Goal: Task Accomplishment & Management: Complete application form

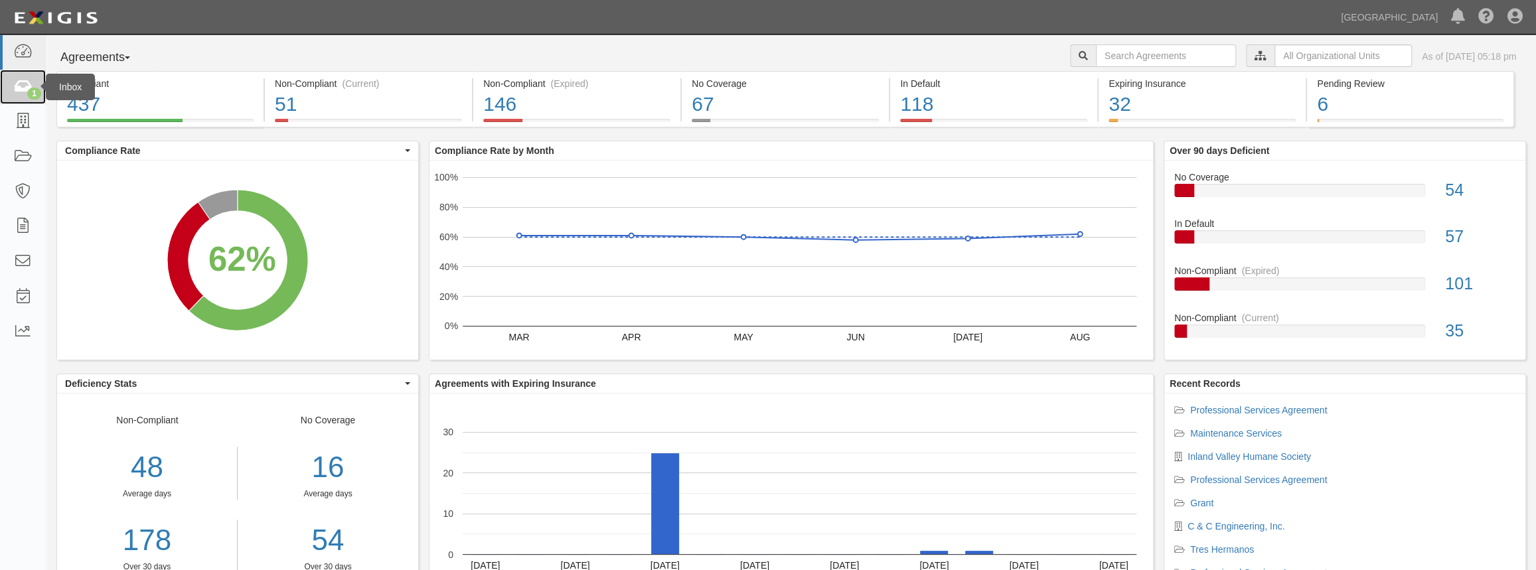
click at [31, 88] on div "1" at bounding box center [34, 94] width 14 height 12
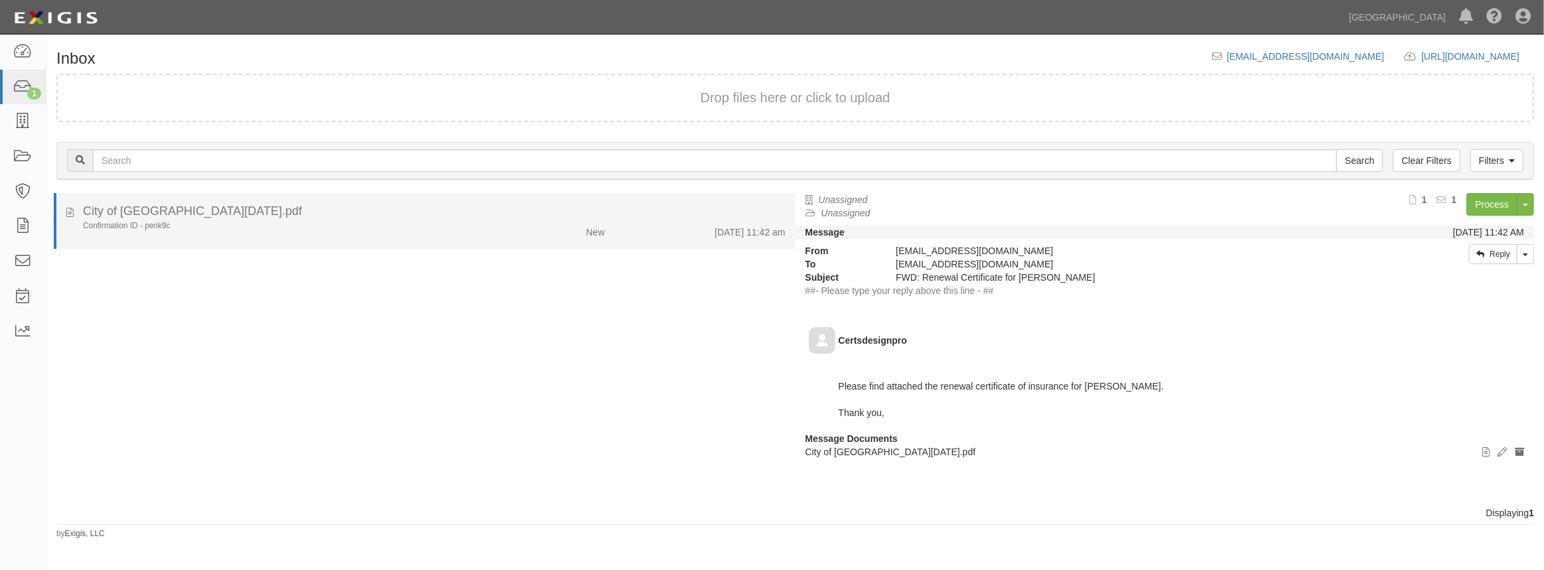
click at [393, 230] on div "Confirmation ID - penk9c" at bounding box center [283, 225] width 401 height 11
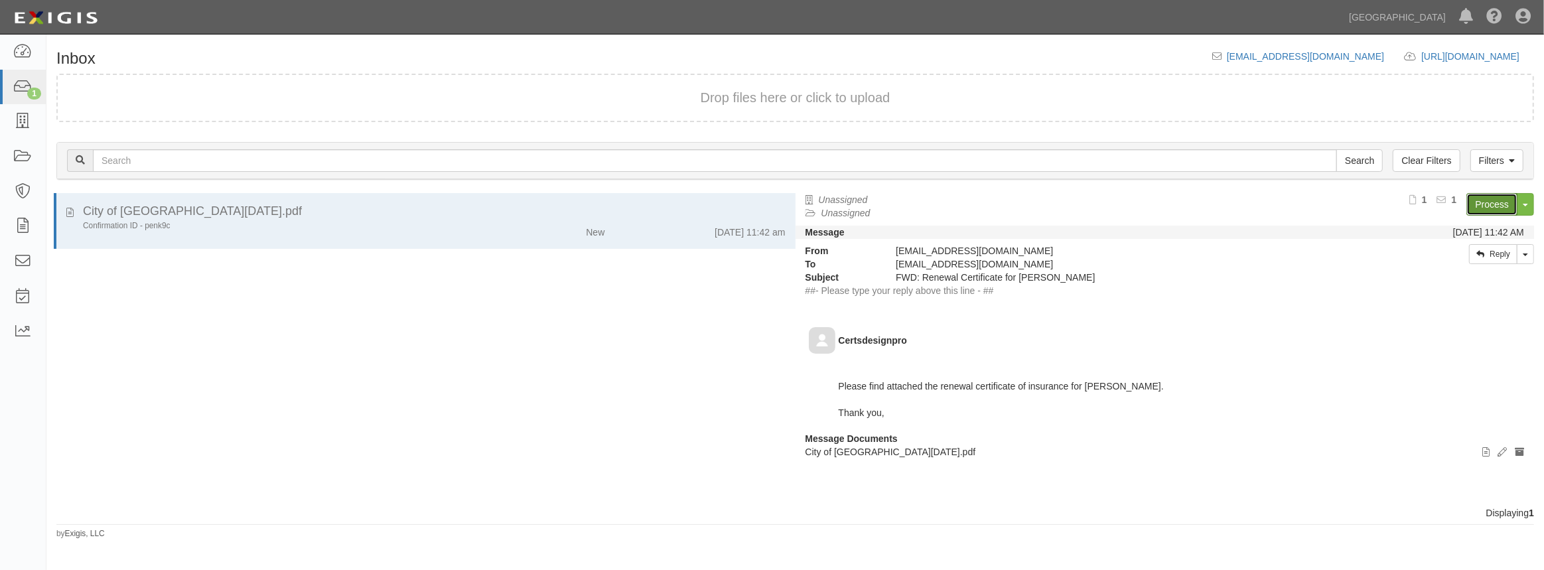
click at [1474, 206] on link "Process" at bounding box center [1491, 204] width 51 height 23
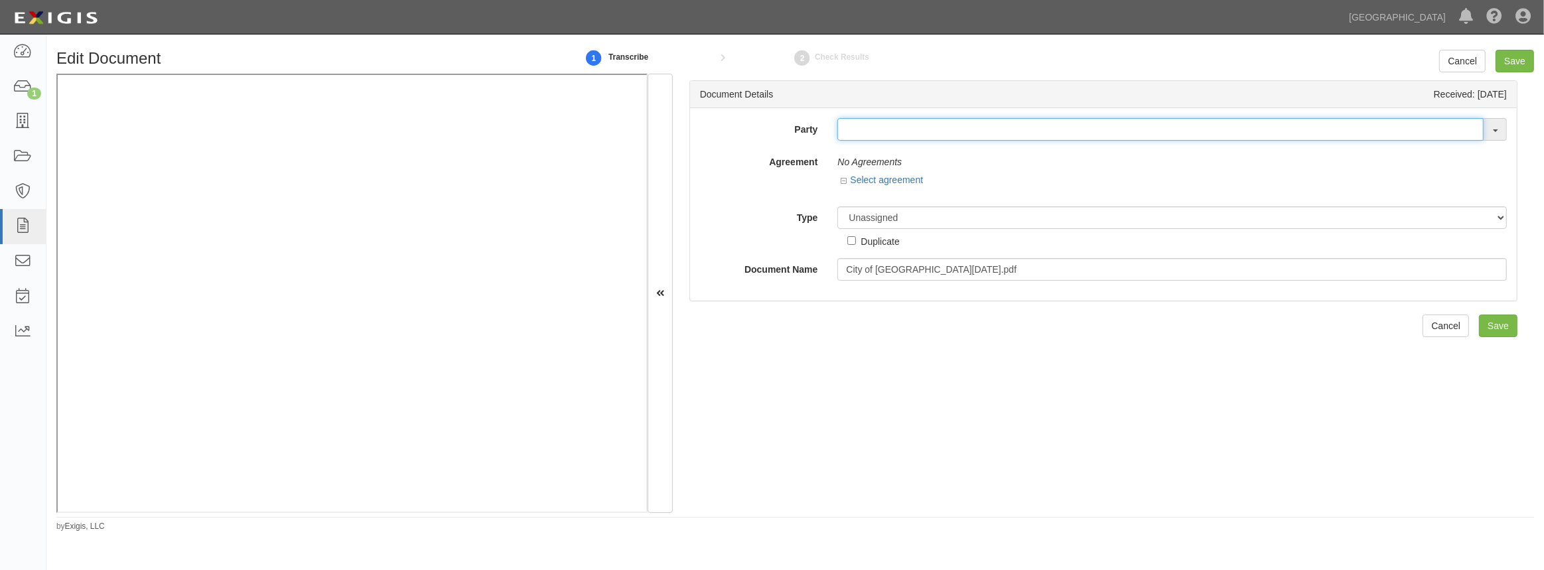
click at [843, 129] on input "text" at bounding box center [1160, 129] width 646 height 23
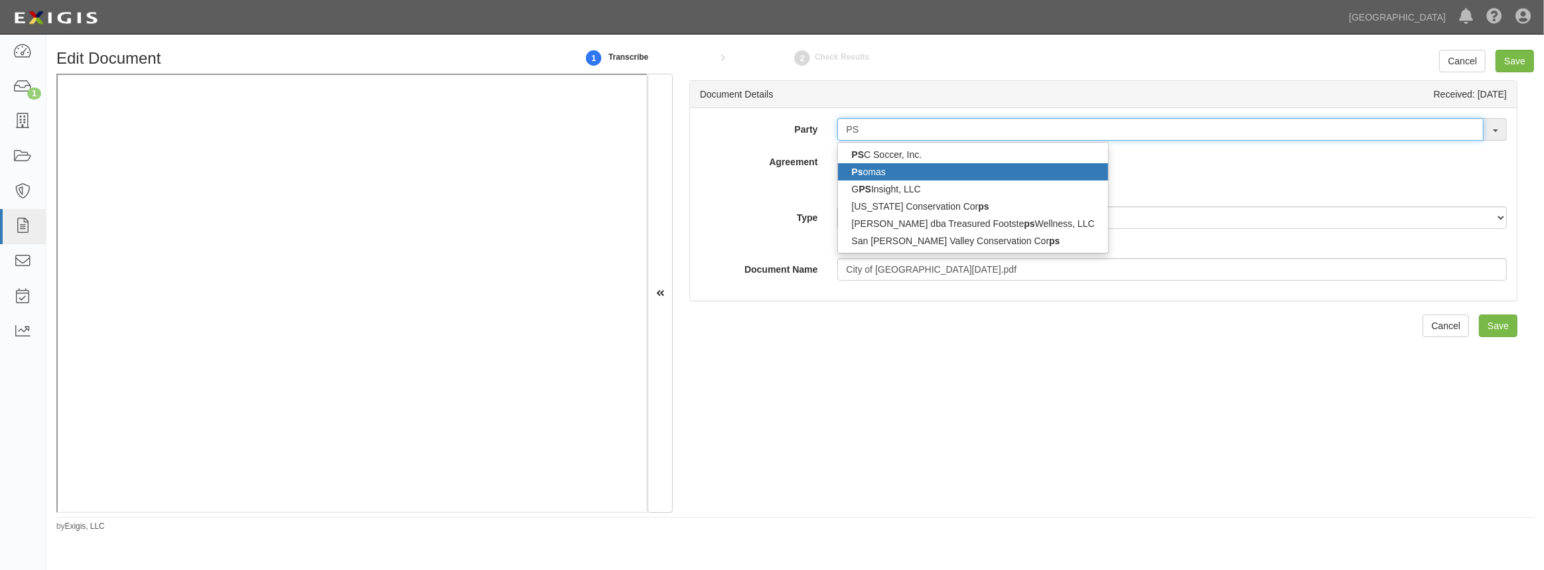
type input "PS"
click at [871, 163] on link "Ps omas" at bounding box center [972, 171] width 269 height 17
type input "[PERSON_NAME]"
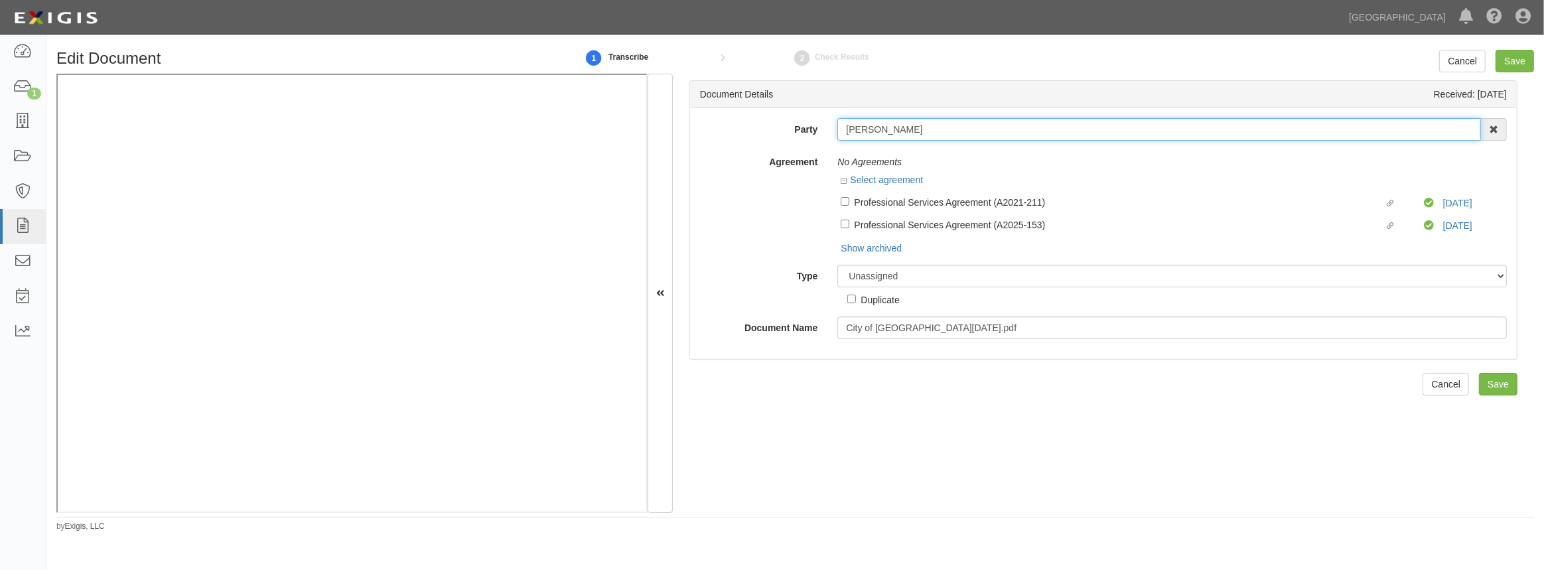
drag, startPoint x: 884, startPoint y: 131, endPoint x: 770, endPoint y: 141, distance: 114.6
click at [770, 141] on div "Party Psomas PS C Soccer, Inc. Ps omas G PS Insight, LLC California Conservatio…" at bounding box center [1103, 228] width 807 height 221
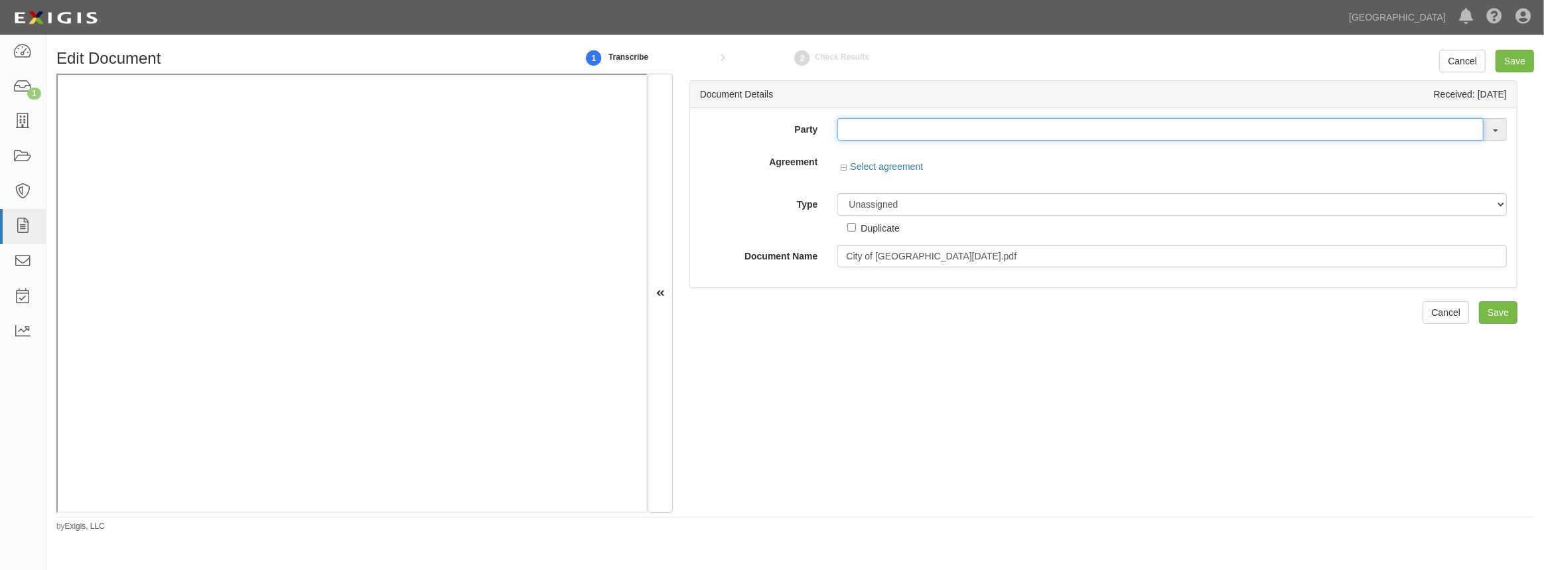
click at [1322, 133] on input "text" at bounding box center [1160, 129] width 646 height 23
paste input "Psomas"
type input "Psomas"
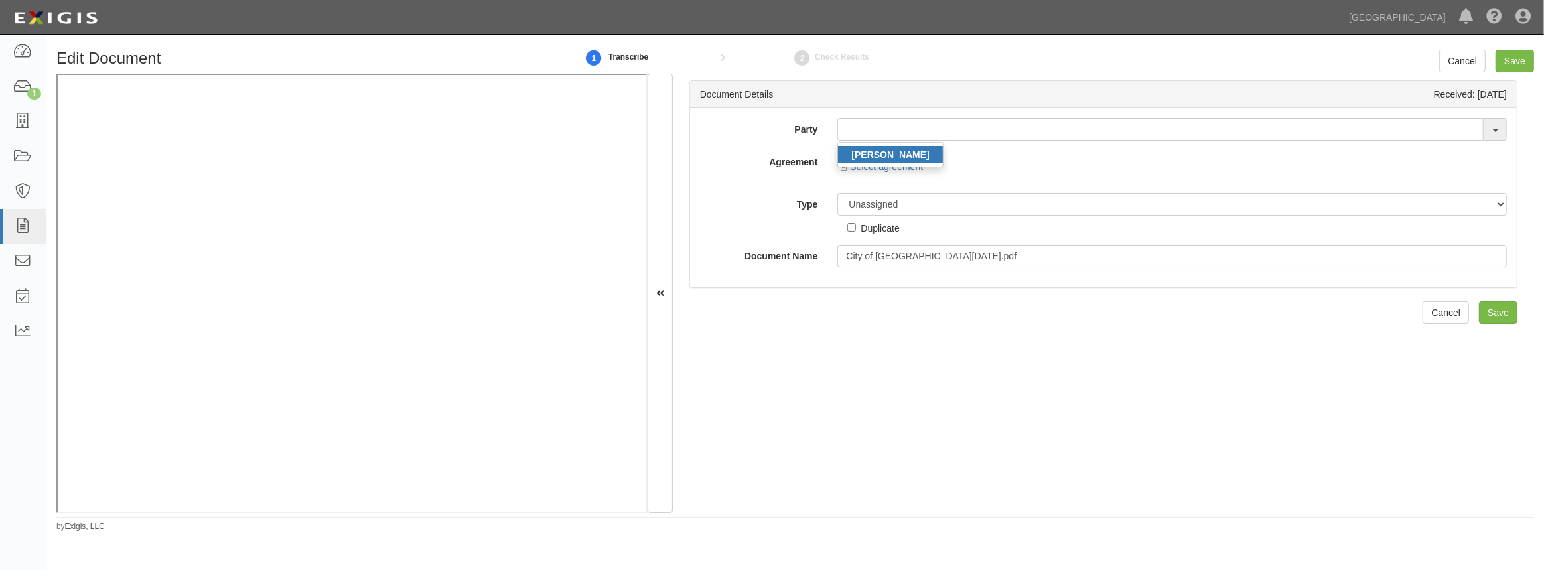
click at [911, 146] on link "Psomas" at bounding box center [890, 154] width 105 height 17
type input "Psomas"
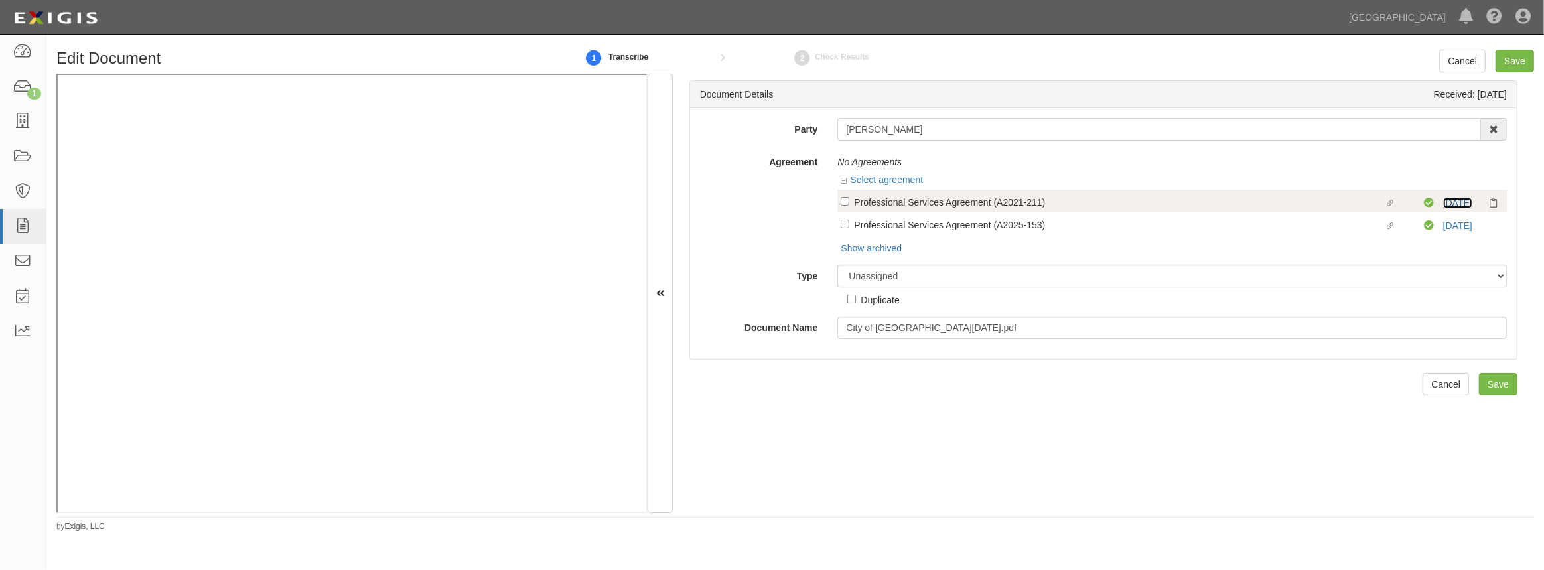
click at [1451, 201] on link "10/15/25" at bounding box center [1457, 203] width 29 height 11
drag, startPoint x: 843, startPoint y: 200, endPoint x: 883, endPoint y: 212, distance: 42.4
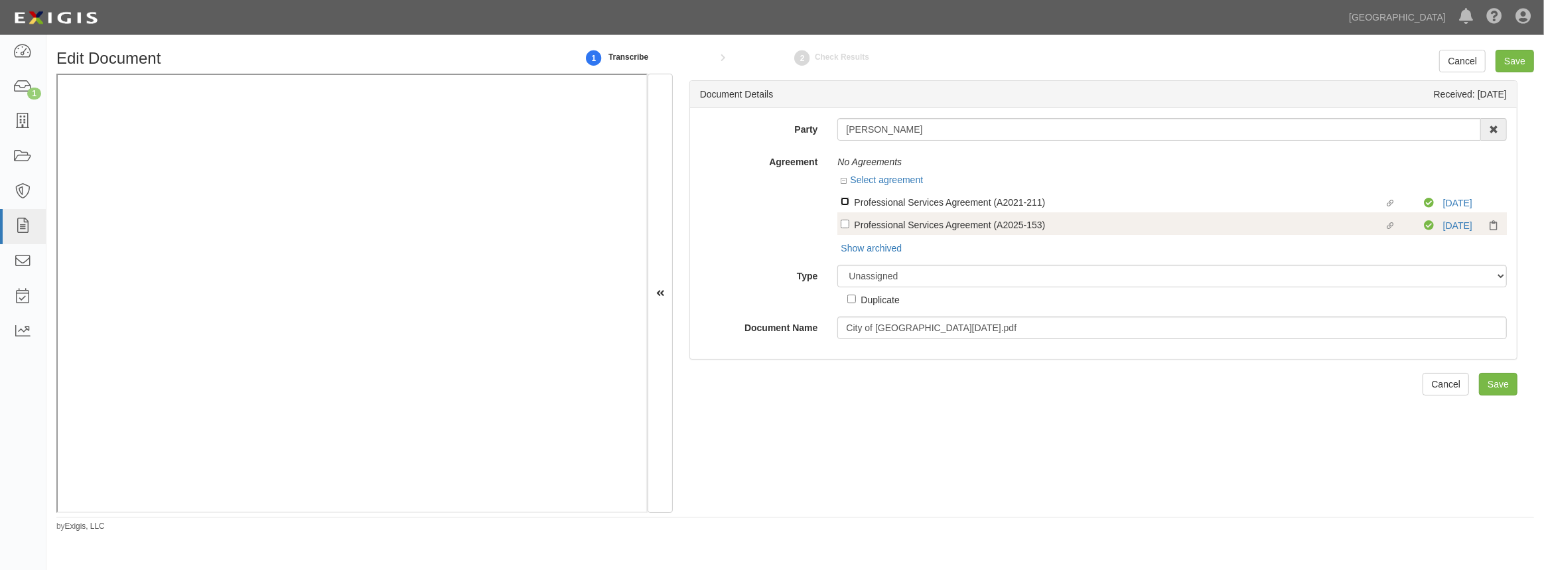
click at [843, 200] on input "Linked agreement Professional Services Agreement (A2021-211) Linked agreement" at bounding box center [845, 201] width 9 height 9
checkbox input "true"
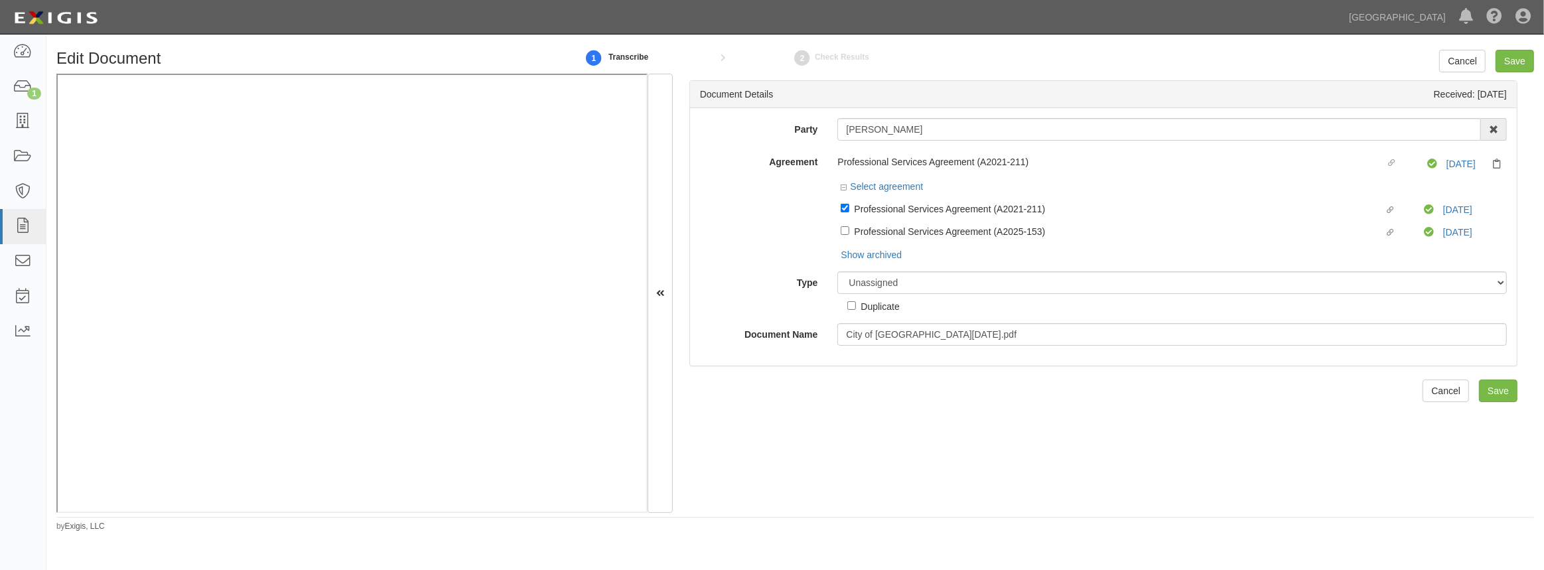
click at [977, 261] on div "Linked agreement Professional Services Agreement (A2021-211) Linked agreement C…" at bounding box center [1172, 228] width 670 height 65
click at [967, 281] on select "Unassigned Binder Cancellation Notice Certificate Contract Endorsement Insuranc…" at bounding box center [1172, 282] width 670 height 23
select select "CertificateDetail"
click at [837, 272] on select "Unassigned Binder Cancellation Notice Certificate Contract Endorsement Insuranc…" at bounding box center [1172, 282] width 670 height 23
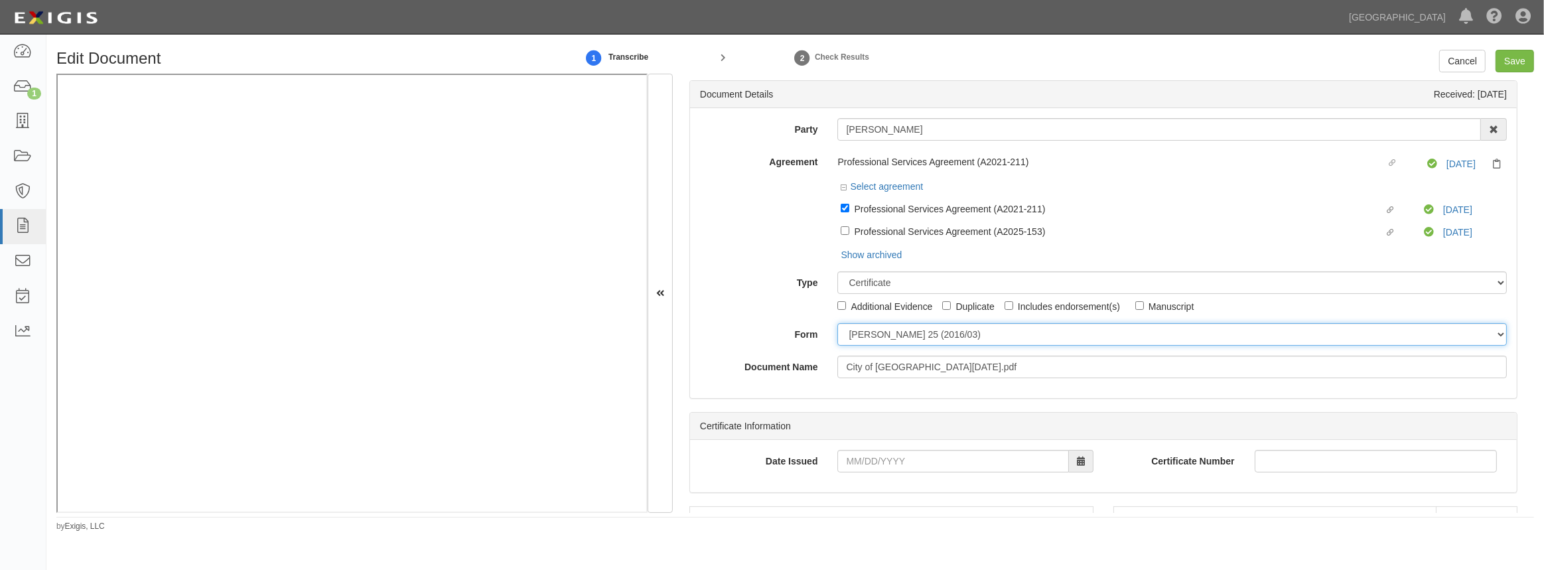
click at [907, 340] on select "ACORD 25 (2016/03) ACORD 101 ACORD 855 NY (2014/05) General" at bounding box center [1172, 334] width 670 height 23
select select "GeneralFormDetail"
click at [837, 324] on select "ACORD 25 (2016/03) ACORD 101 ACORD 855 NY (2014/05) General" at bounding box center [1172, 334] width 670 height 23
click at [877, 465] on input "Date Issued" at bounding box center [952, 461] width 231 height 23
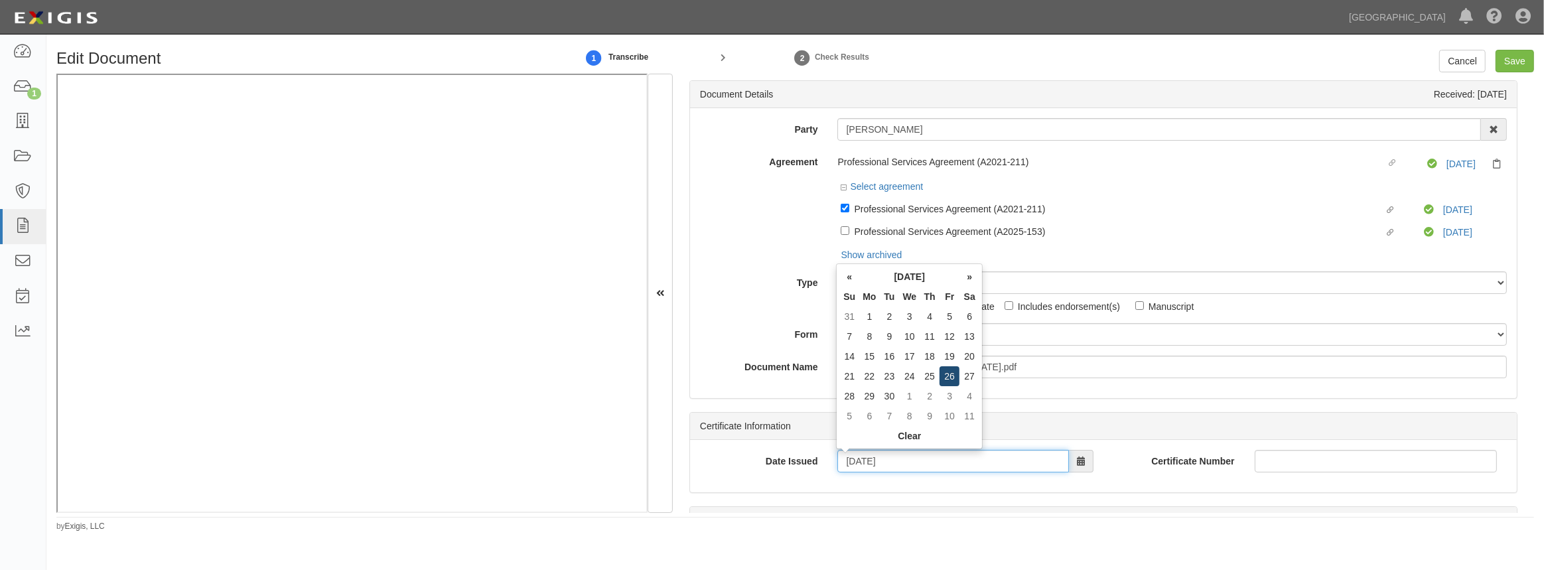
type input "09/26/2025"
click at [954, 375] on td "26" at bounding box center [950, 376] width 20 height 20
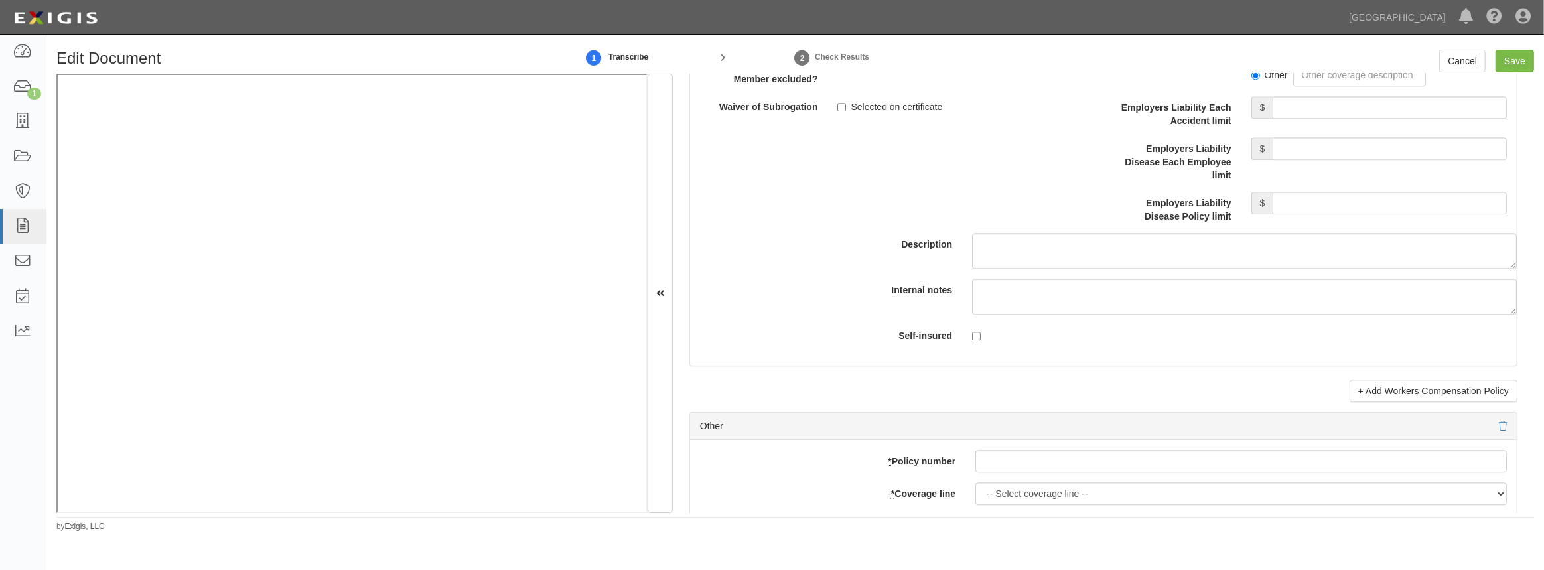
scroll to position [3921, 0]
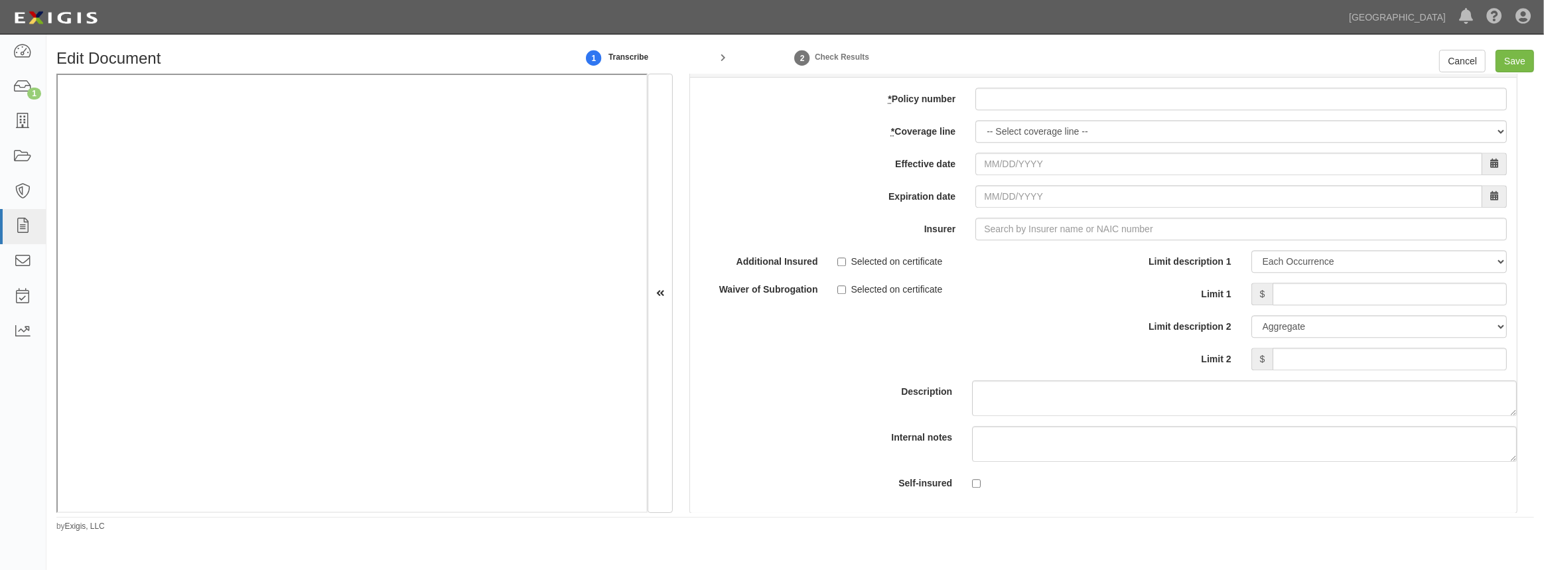
click at [1017, 146] on div "add update renew This new policy will be added This new policy will update exis…" at bounding box center [1103, 295] width 827 height 435
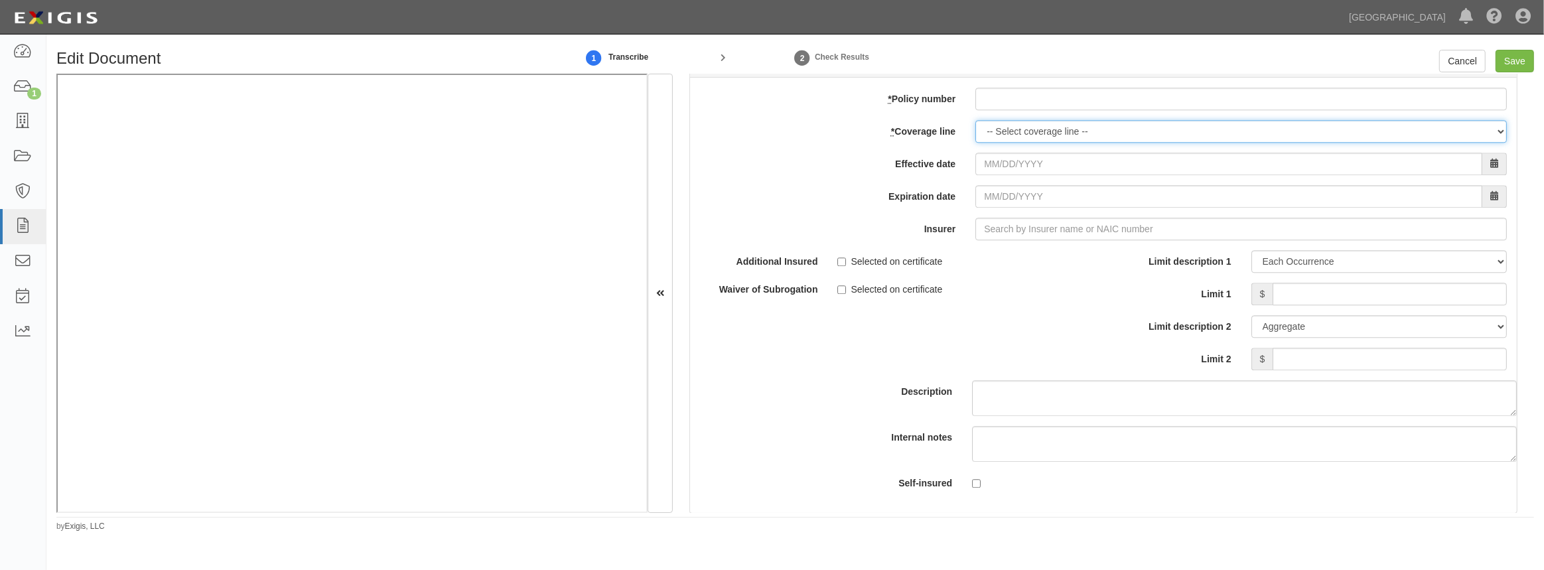
click at [1016, 131] on select "-- Select coverage line -- Asbestos Abatement Auto Physical Damage Boiler & Mac…" at bounding box center [1241, 131] width 532 height 23
select select "26"
click at [975, 143] on select "-- Select coverage line -- Asbestos Abatement Auto Physical Damage Boiler & Mac…" at bounding box center [1241, 131] width 532 height 23
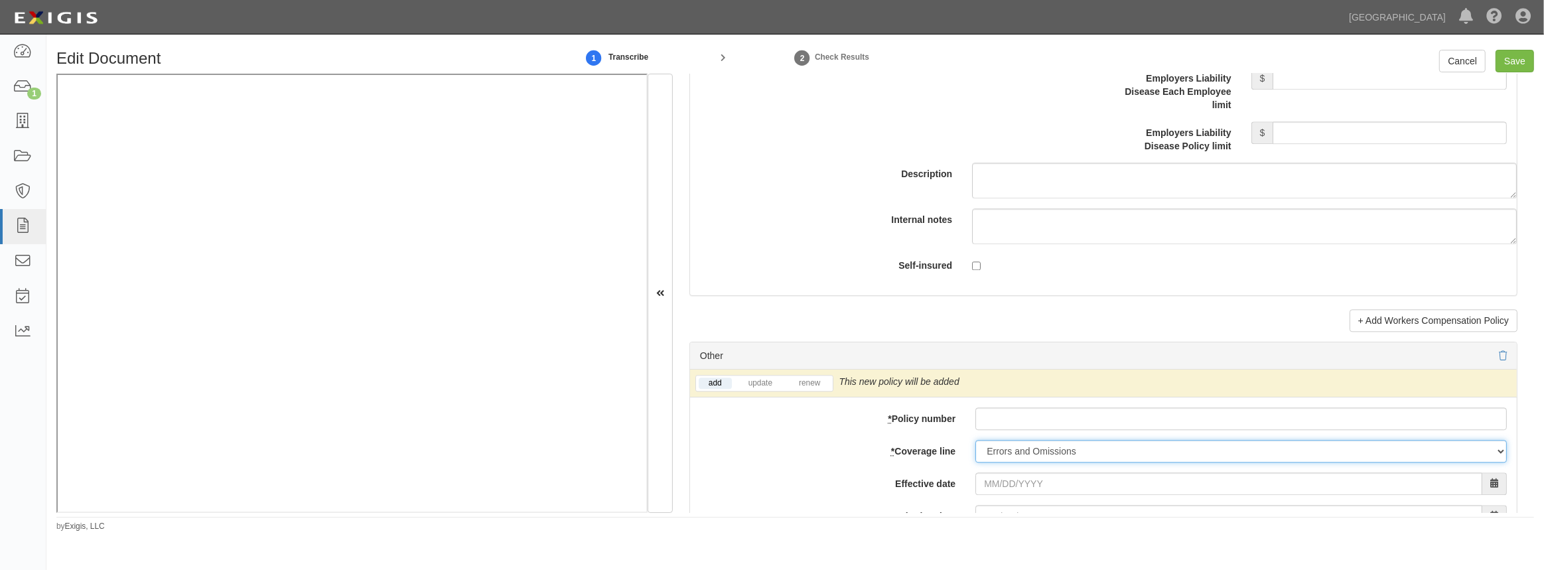
scroll to position [3619, 0]
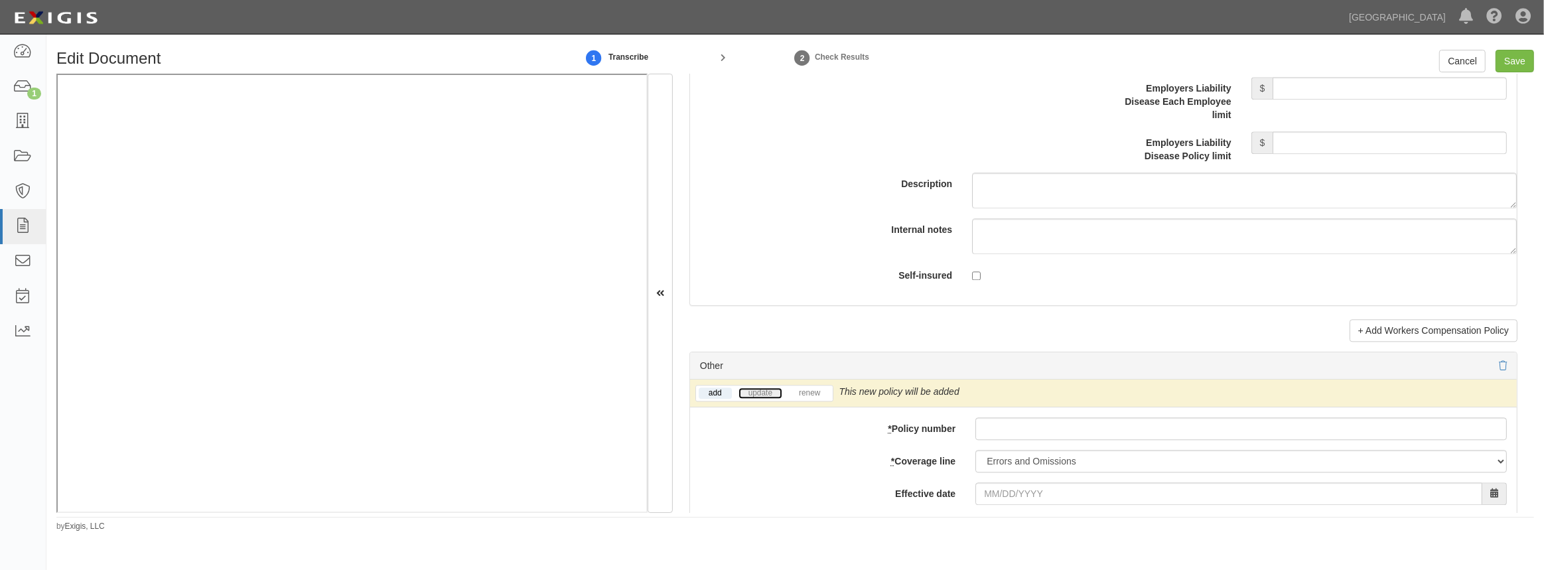
click at [756, 390] on link "update" at bounding box center [761, 393] width 44 height 11
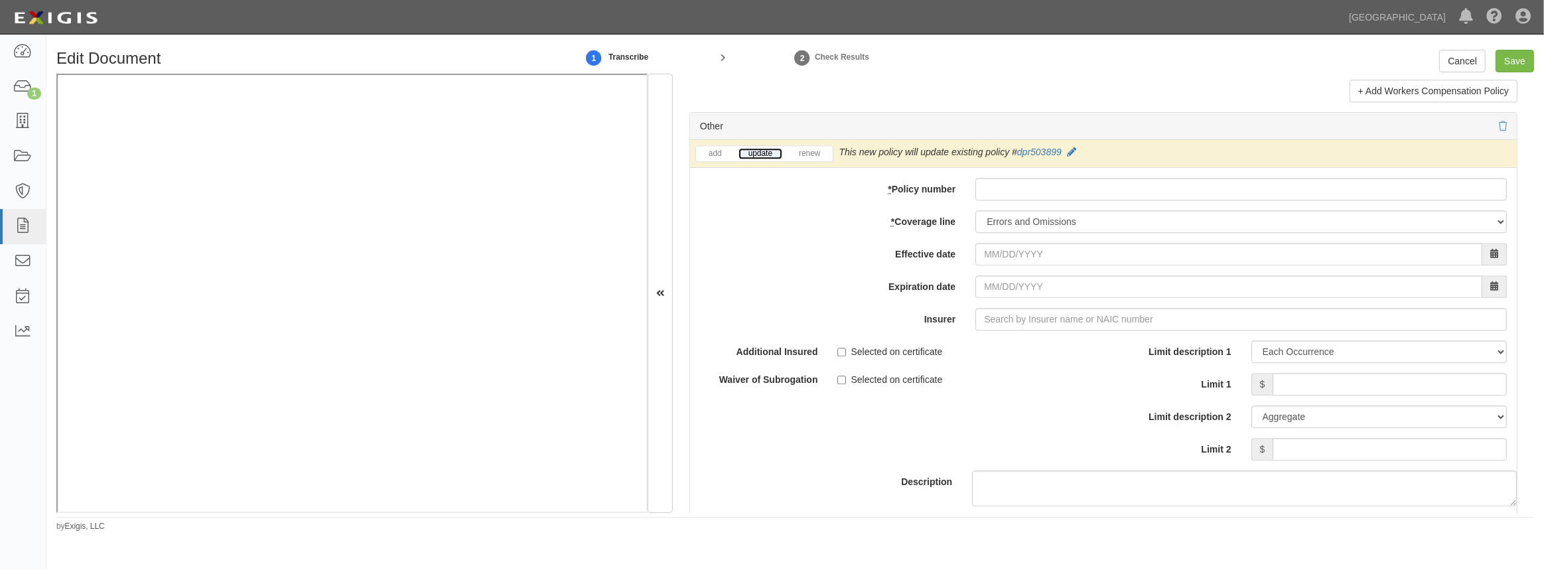
scroll to position [3861, 0]
click at [1035, 194] on input "* Policy number" at bounding box center [1241, 187] width 532 height 23
paste input "Psomas"
type input "Psomas"
drag, startPoint x: 1022, startPoint y: 191, endPoint x: 899, endPoint y: 183, distance: 123.0
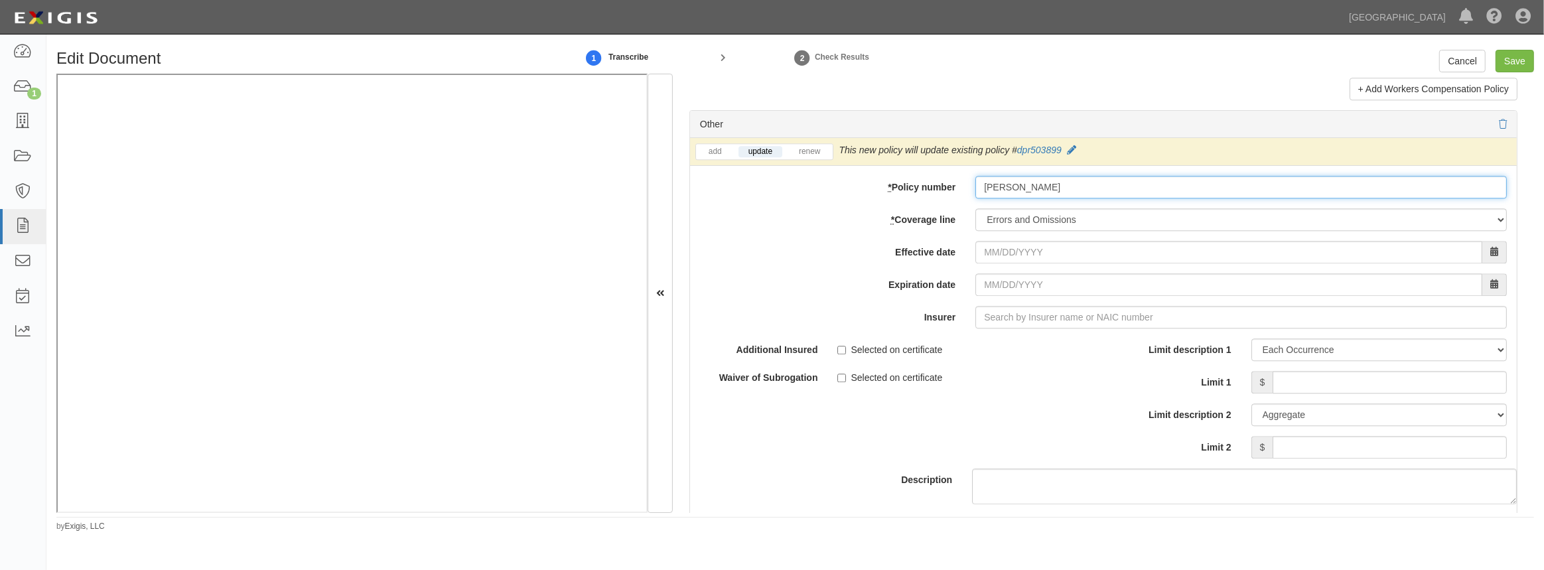
click at [900, 183] on div "* Policy number Psomas" at bounding box center [1103, 187] width 827 height 23
click at [1003, 182] on input "* Policy number" at bounding box center [1241, 187] width 532 height 23
paste input "DPR5048464"
type input "DPR5048464"
click at [995, 244] on input "Effective date" at bounding box center [1228, 252] width 507 height 23
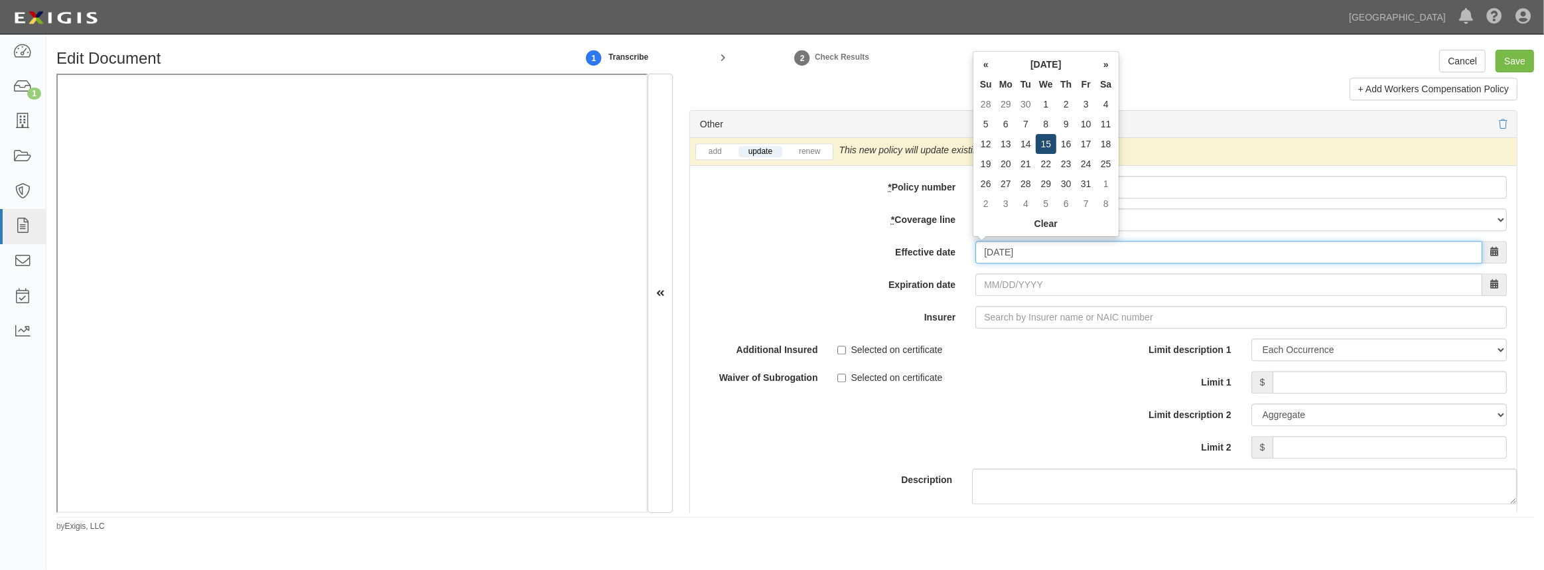
type input "10/15/2025"
type input "10/15/2026"
click at [1045, 148] on td "15" at bounding box center [1046, 144] width 21 height 20
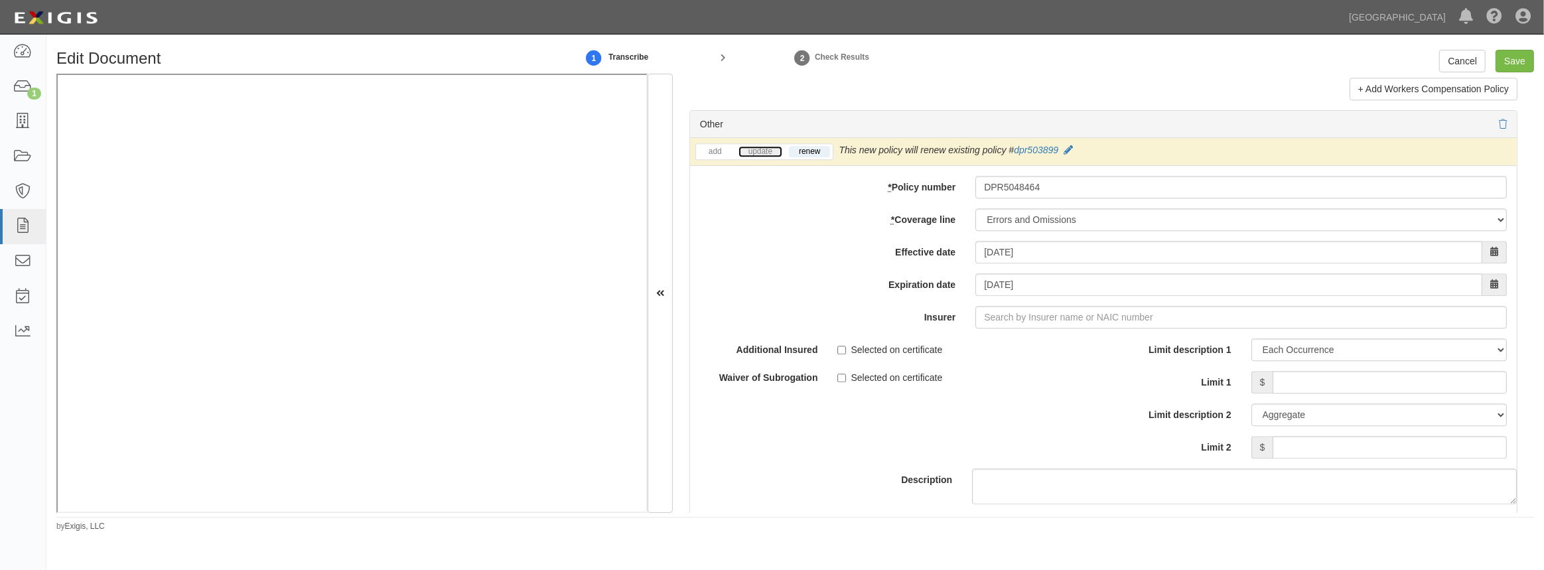
click at [760, 148] on link "update" at bounding box center [761, 151] width 44 height 11
click at [1029, 320] on input "Insurer" at bounding box center [1241, 317] width 532 height 23
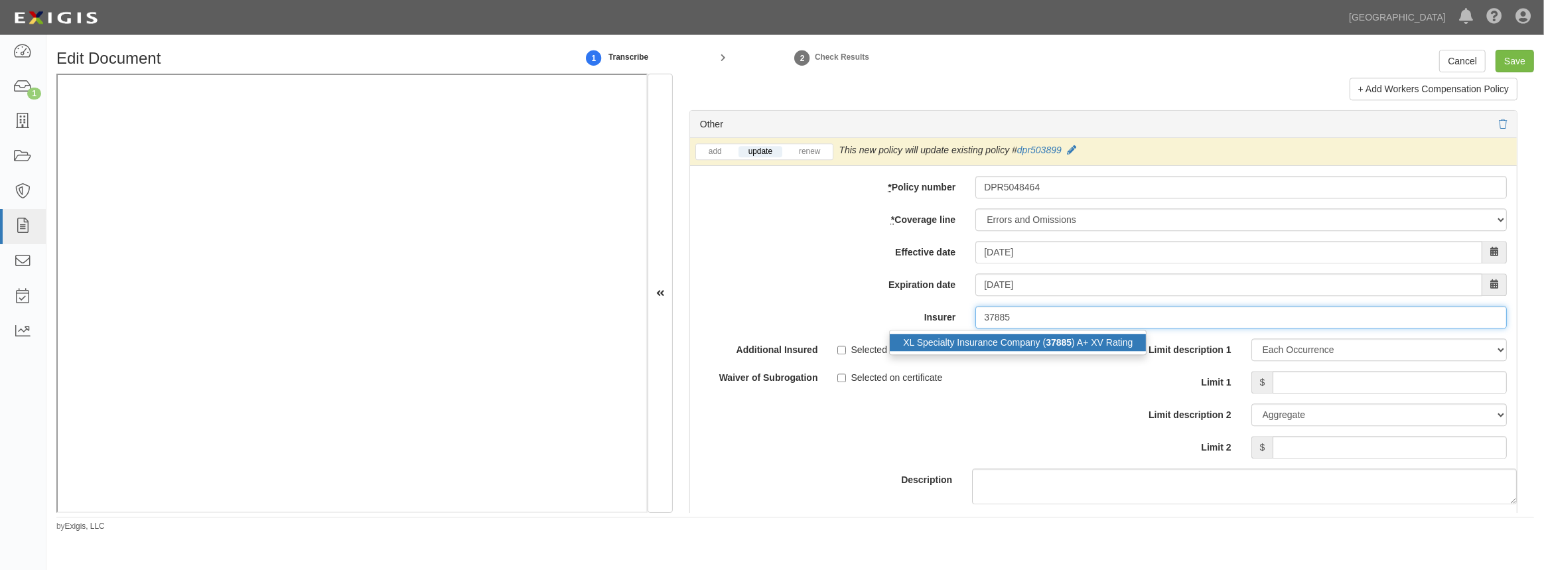
click at [997, 339] on div "XL Specialty Insurance Company ( 37885 ) A+ XV Rating" at bounding box center [1018, 342] width 256 height 17
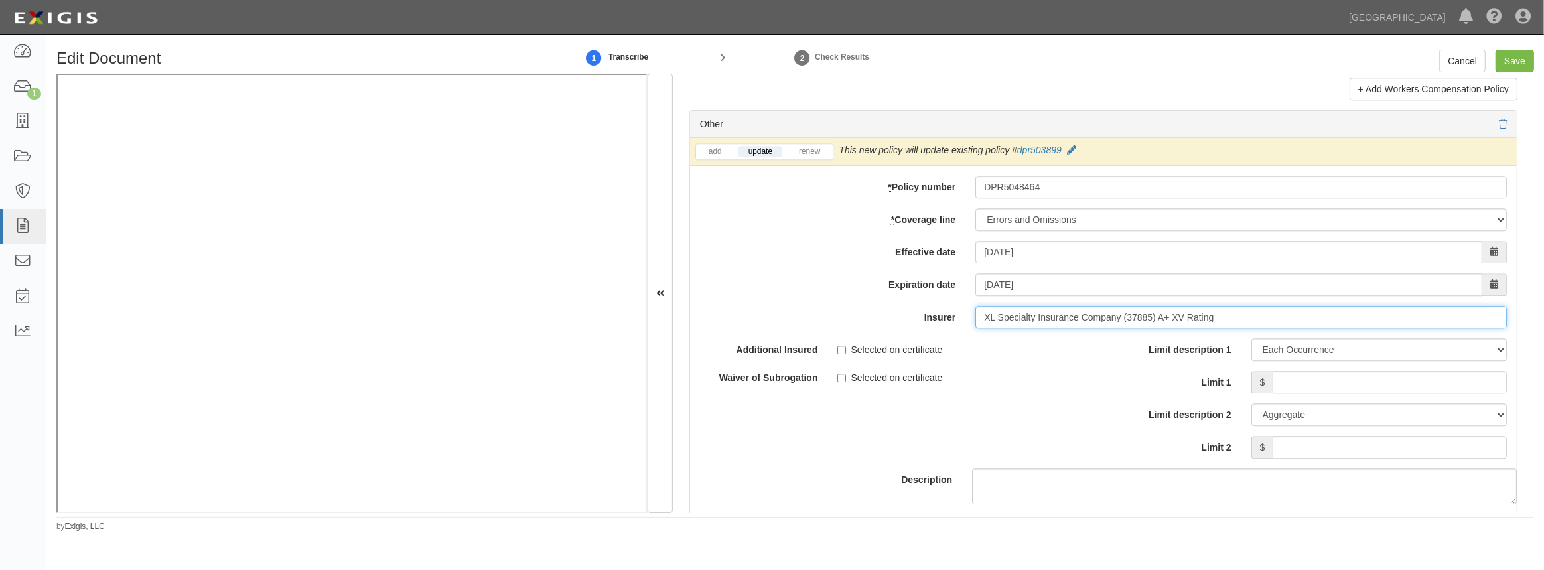
type input "XL Specialty Insurance Company (37885) A+ XV Rating"
click at [1307, 380] on input "Limit 1" at bounding box center [1390, 382] width 234 height 23
type input "2,000,000"
drag, startPoint x: 1339, startPoint y: 451, endPoint x: 1343, endPoint y: 441, distance: 10.7
click at [1339, 451] on input "Limit 2" at bounding box center [1390, 447] width 234 height 23
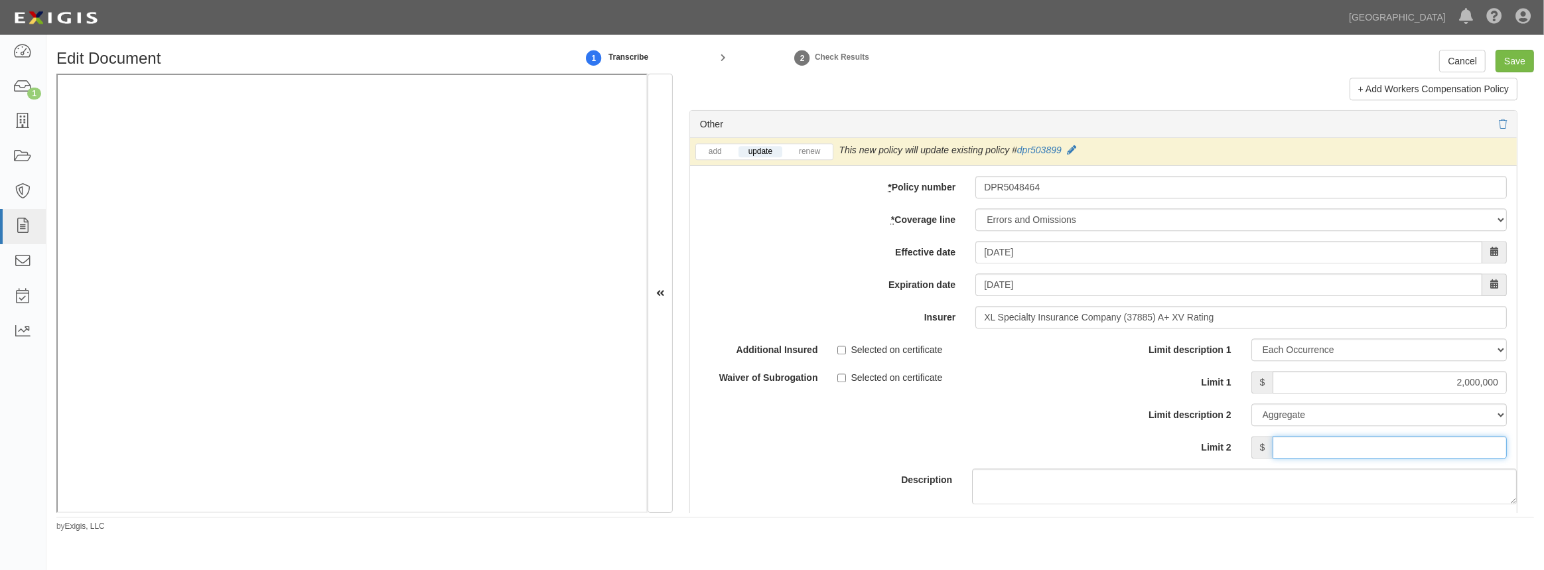
type input "2,000,000"
click at [745, 465] on div "Description" at bounding box center [1103, 421] width 847 height 166
click at [842, 374] on input "Selected on certificate" at bounding box center [841, 378] width 9 height 9
checkbox input "true"
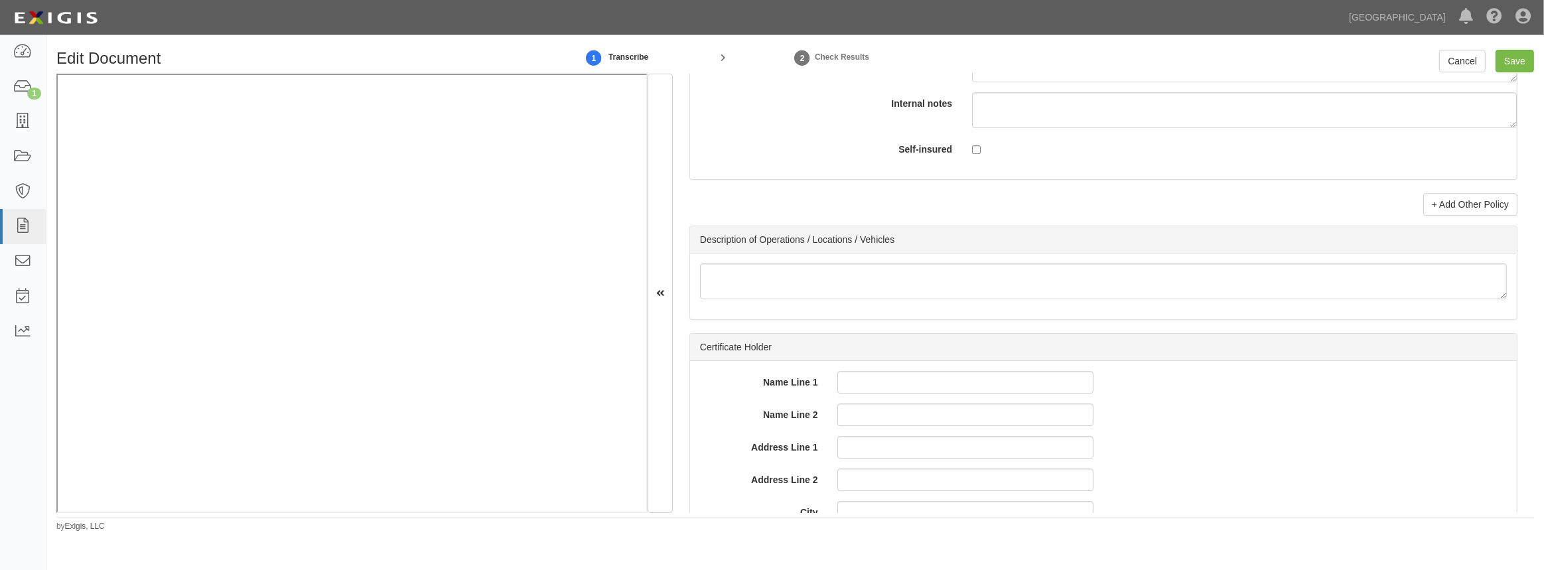
scroll to position [4418, 0]
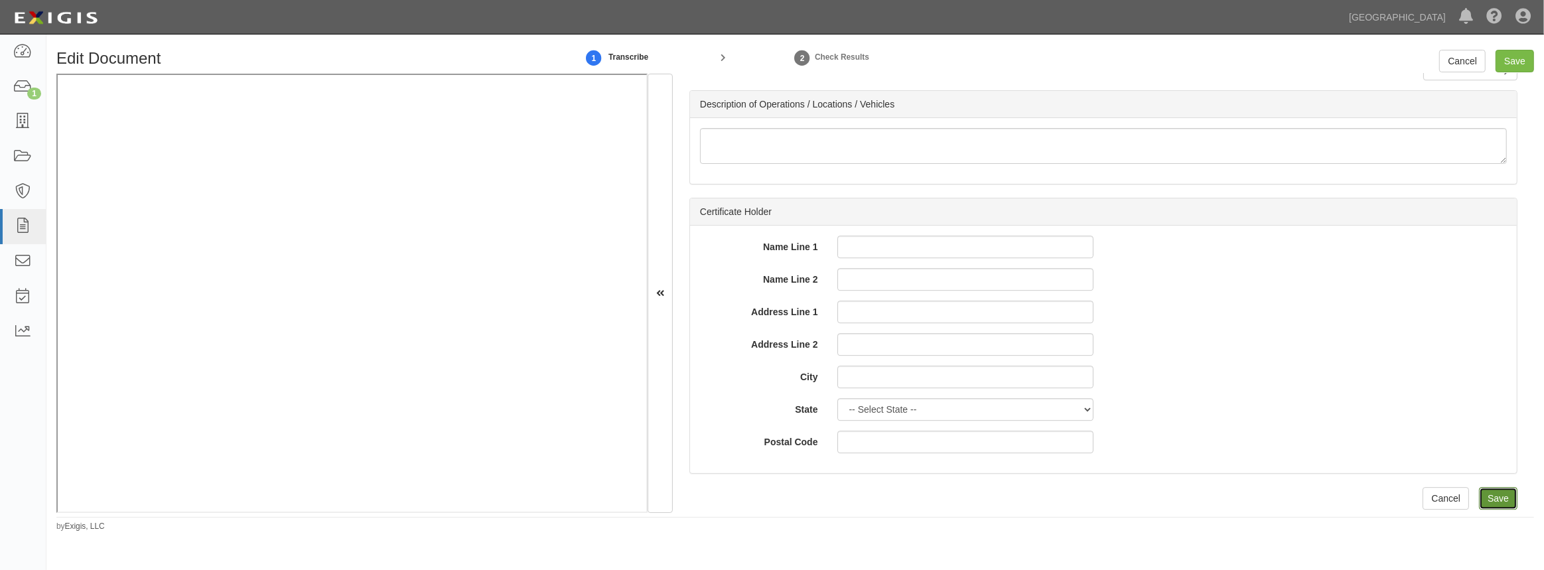
click at [1486, 488] on input "Save" at bounding box center [1498, 498] width 38 height 23
type input "2000000"
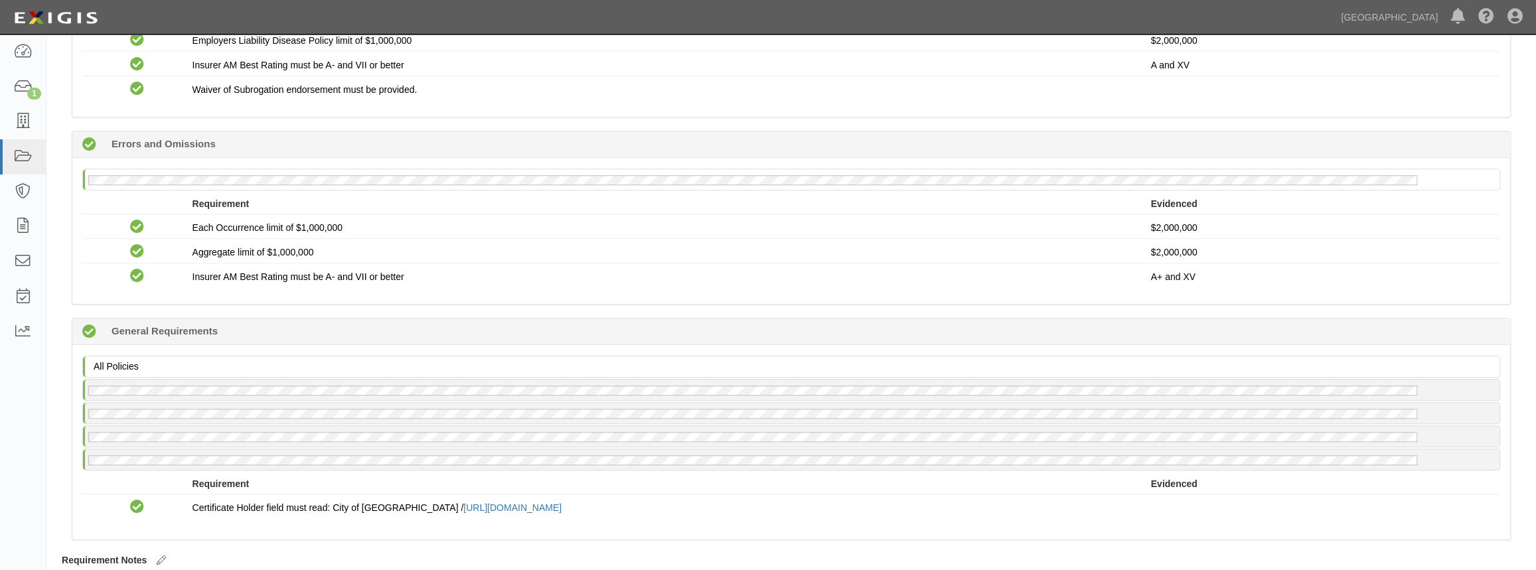
scroll to position [863, 0]
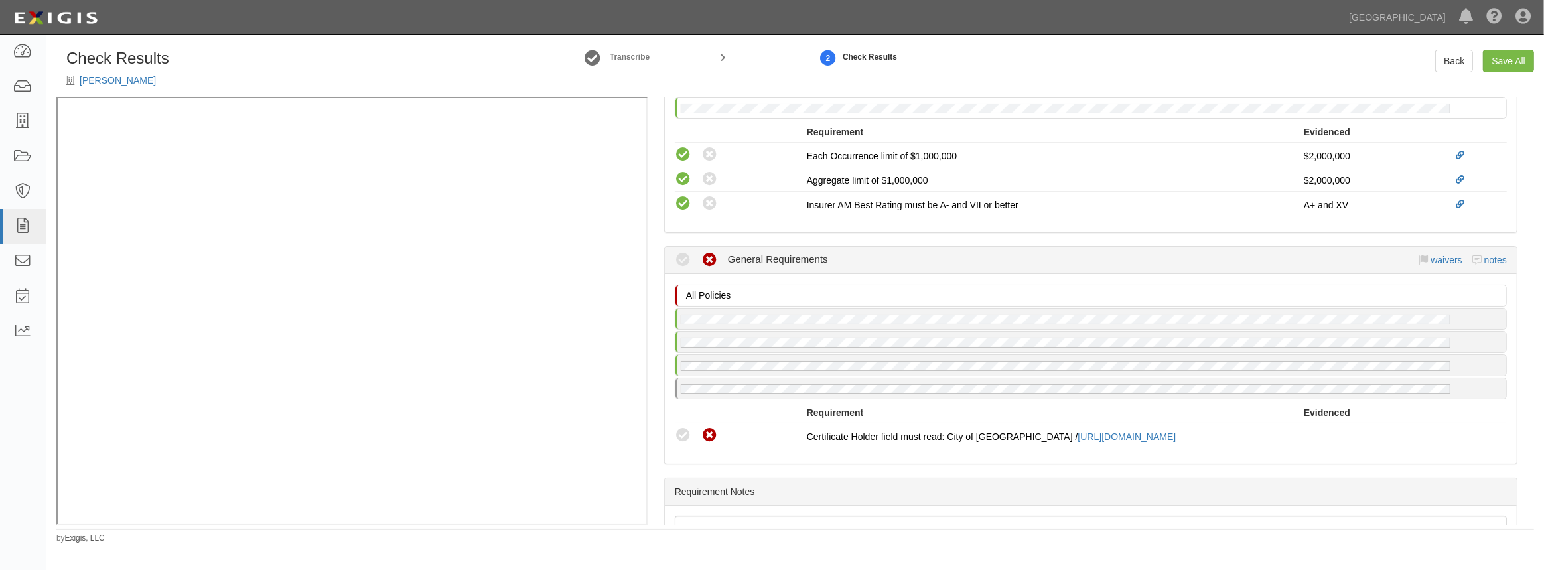
scroll to position [1146, 0]
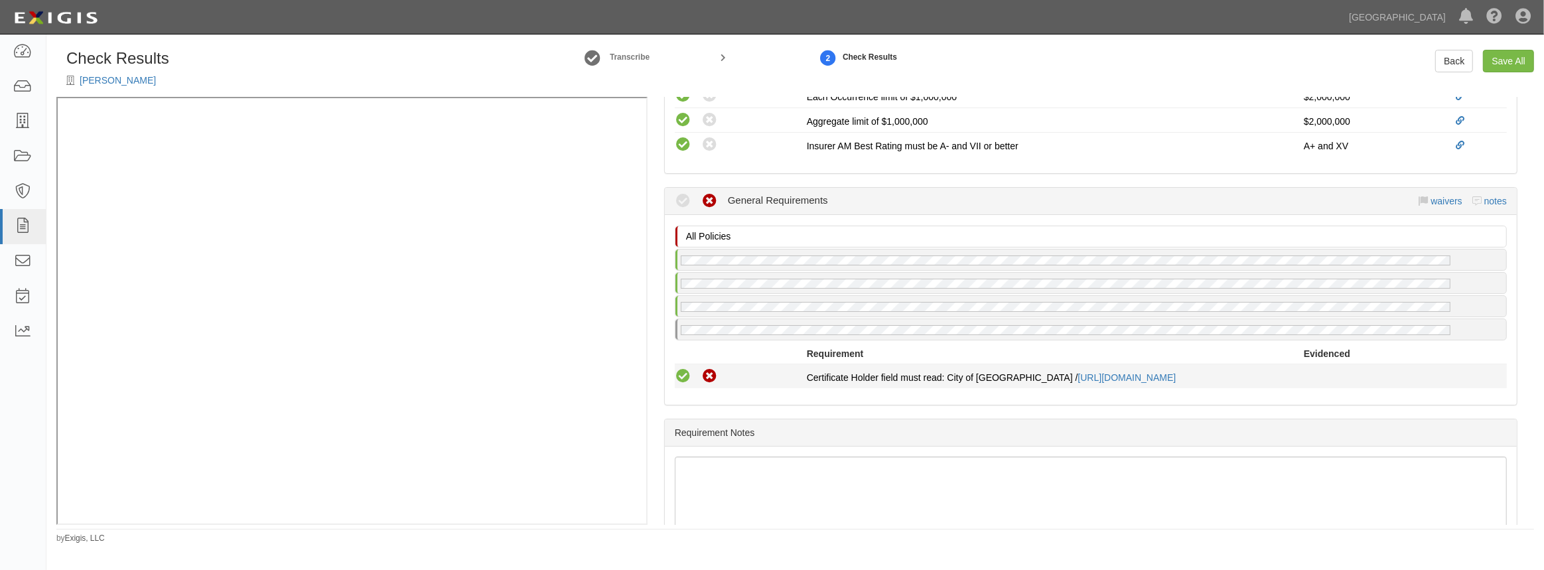
click at [680, 372] on icon at bounding box center [683, 376] width 17 height 17
radio input "true"
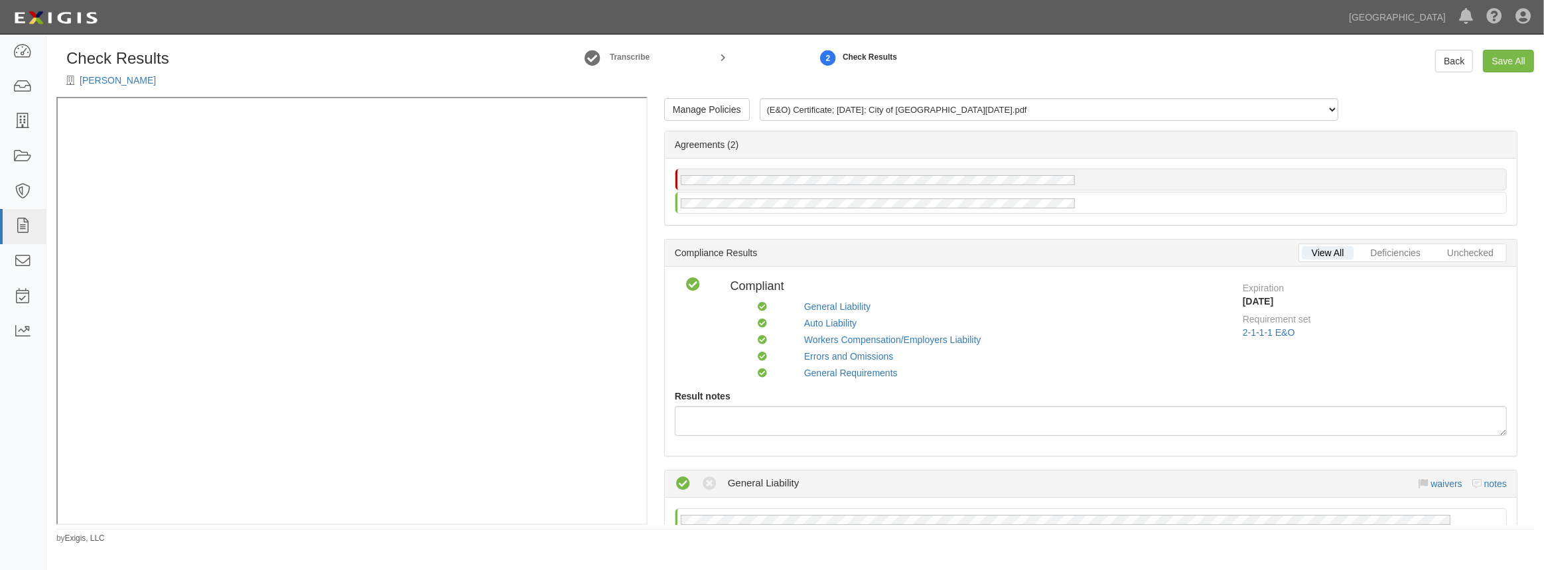
scroll to position [0, 0]
click at [1496, 62] on link "Save All" at bounding box center [1508, 61] width 51 height 23
radio input "false"
radio input "true"
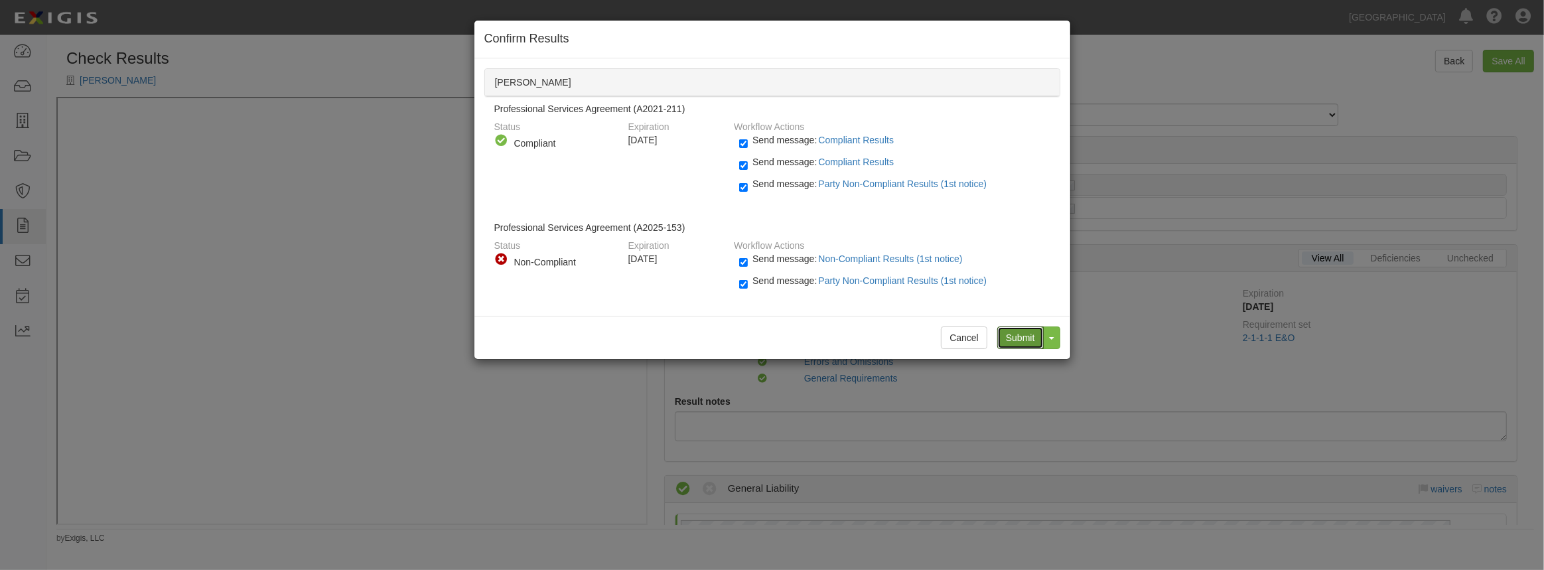
click at [1021, 335] on input "Submit" at bounding box center [1020, 337] width 46 height 23
